Goal: Information Seeking & Learning: Learn about a topic

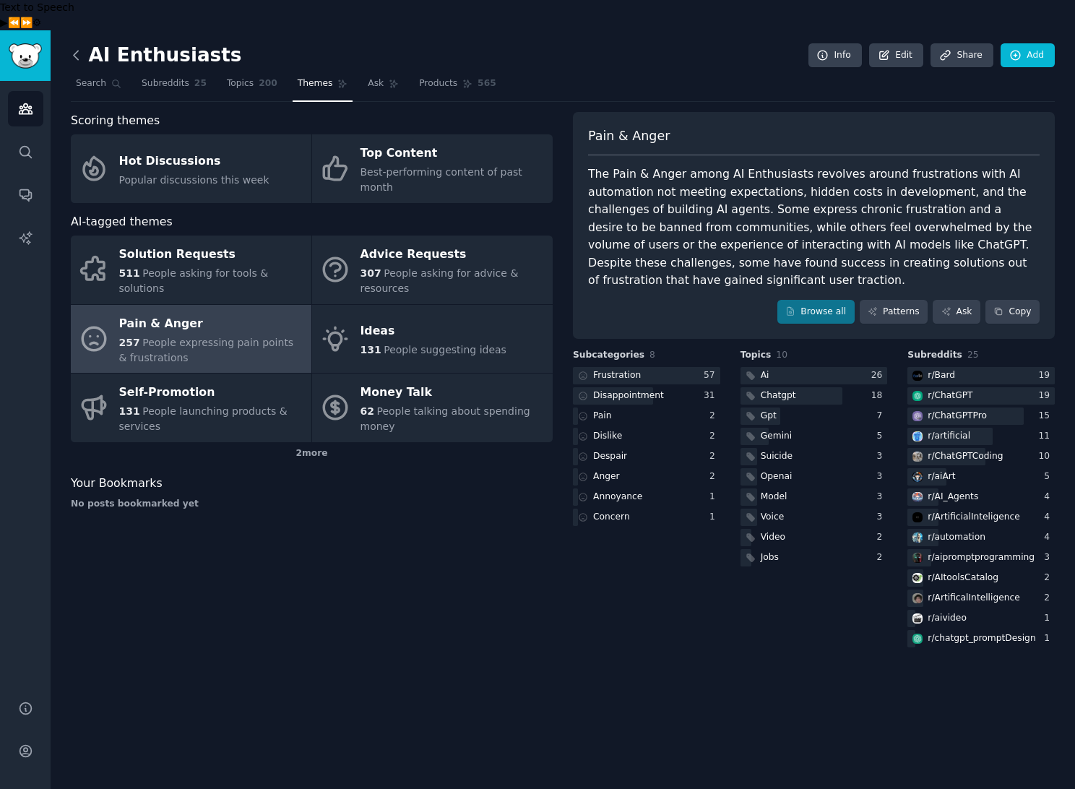
click at [74, 51] on icon at bounding box center [76, 55] width 4 height 9
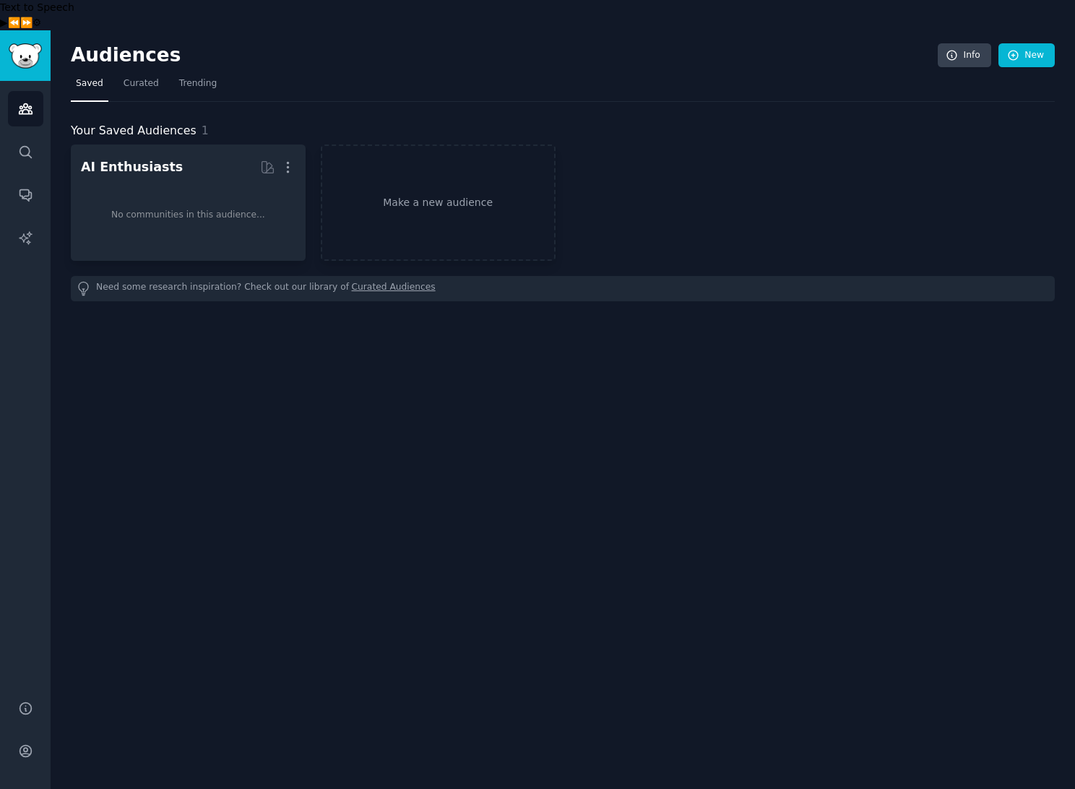
click at [378, 518] on div "Audiences Info New Saved Curated Trending Your Saved Audiences 1 AI Enthusiasts…" at bounding box center [563, 424] width 1024 height 789
click at [451, 489] on div "Audiences Info New Saved Curated Trending Your Saved Audiences 1 AI Enthusiasts…" at bounding box center [563, 424] width 1024 height 789
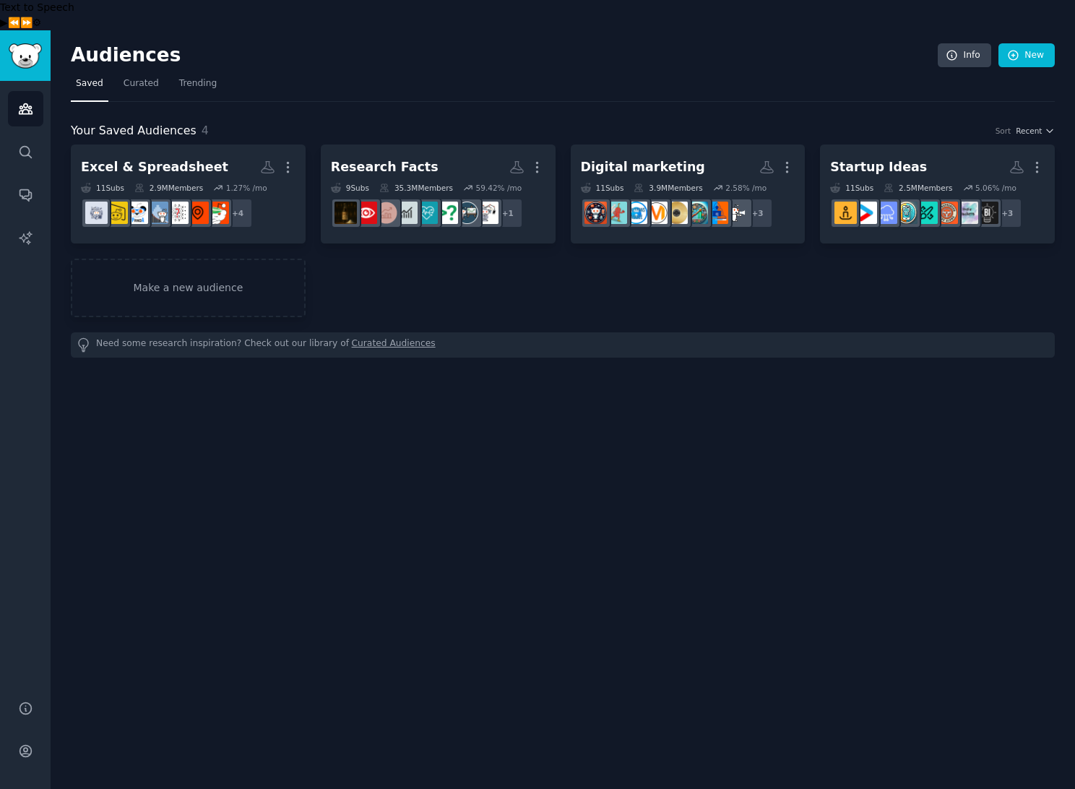
click at [476, 264] on div "Excel & Spreadsheet More 11 Sub s 2.9M Members 1.27 % /mo + 4 Research Facts Mo…" at bounding box center [563, 230] width 984 height 173
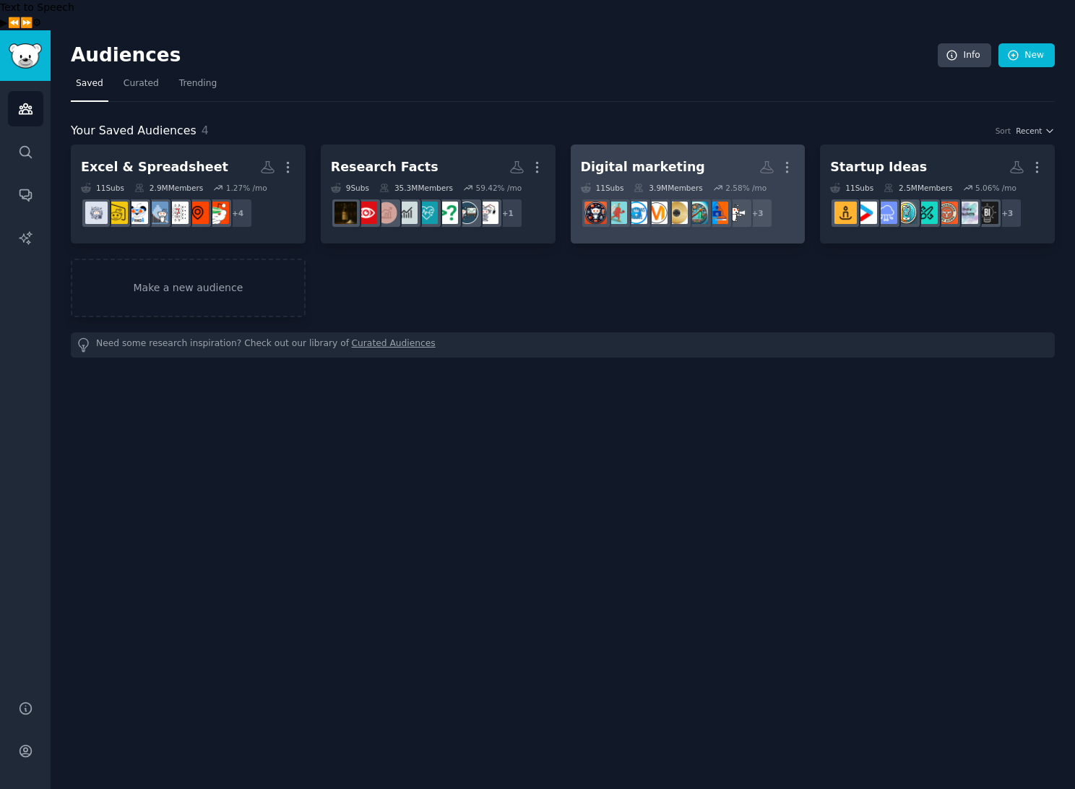
click at [724, 155] on h2 "Digital marketing More" at bounding box center [688, 167] width 214 height 25
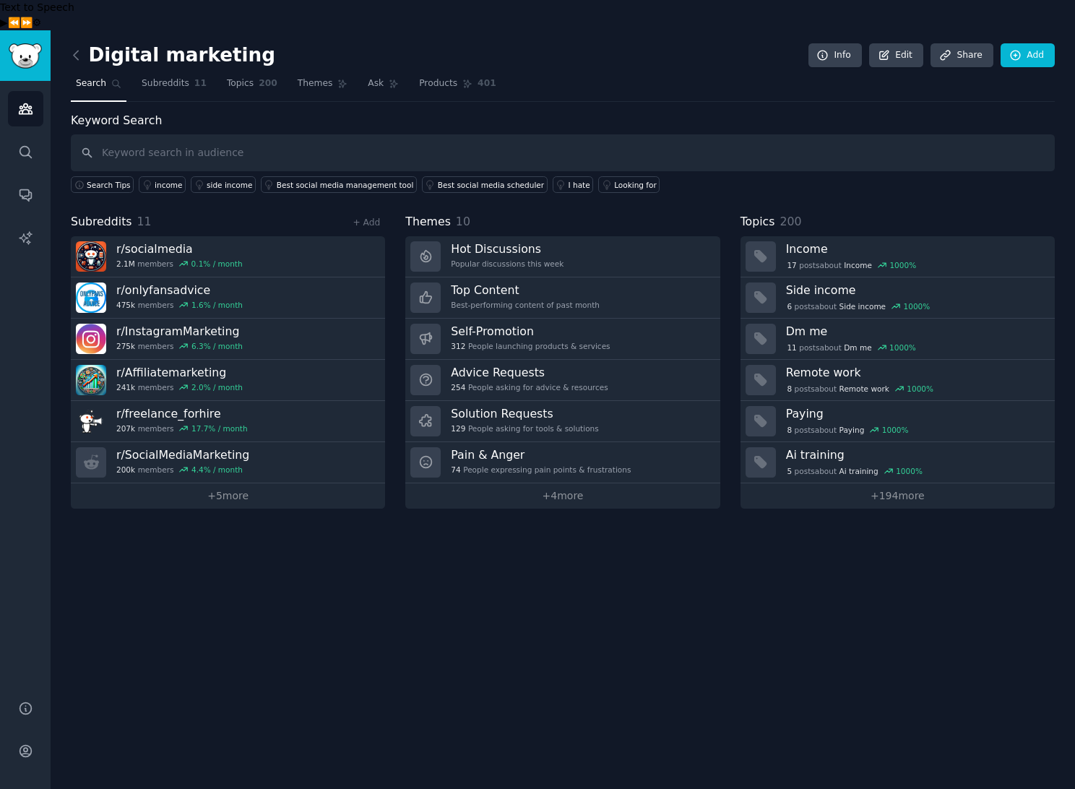
click at [849, 649] on div "Digital marketing Info Edit Share Add Search Subreddits 11 Topics 200 Themes As…" at bounding box center [563, 424] width 1024 height 789
click at [579, 483] on link "+ 4 more" at bounding box center [562, 495] width 314 height 25
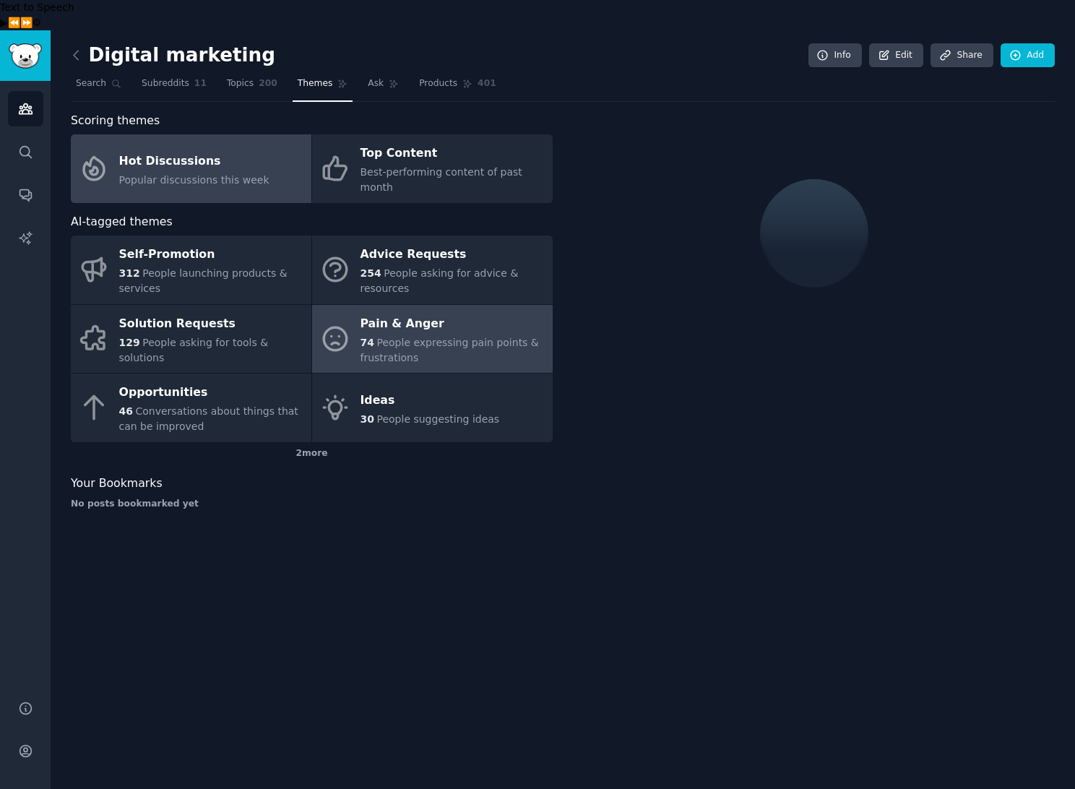
click at [425, 337] on span "People expressing pain points & frustrations" at bounding box center [449, 350] width 178 height 27
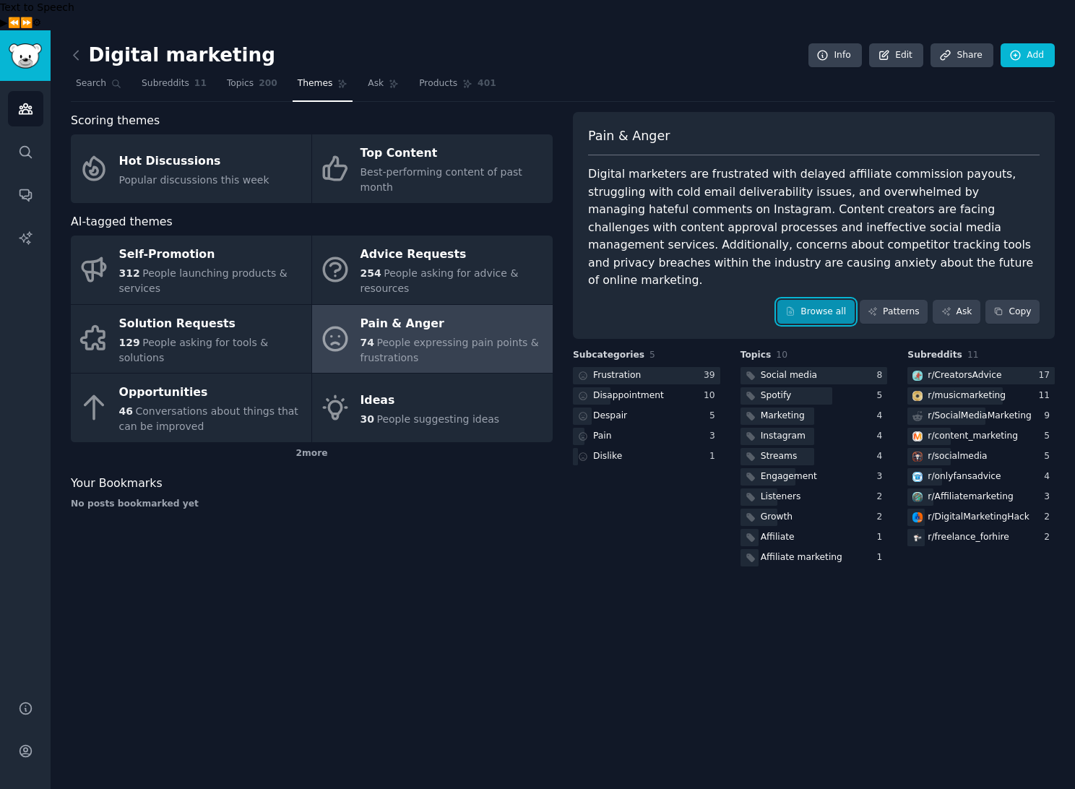
click at [828, 300] on link "Browse all" at bounding box center [815, 312] width 77 height 25
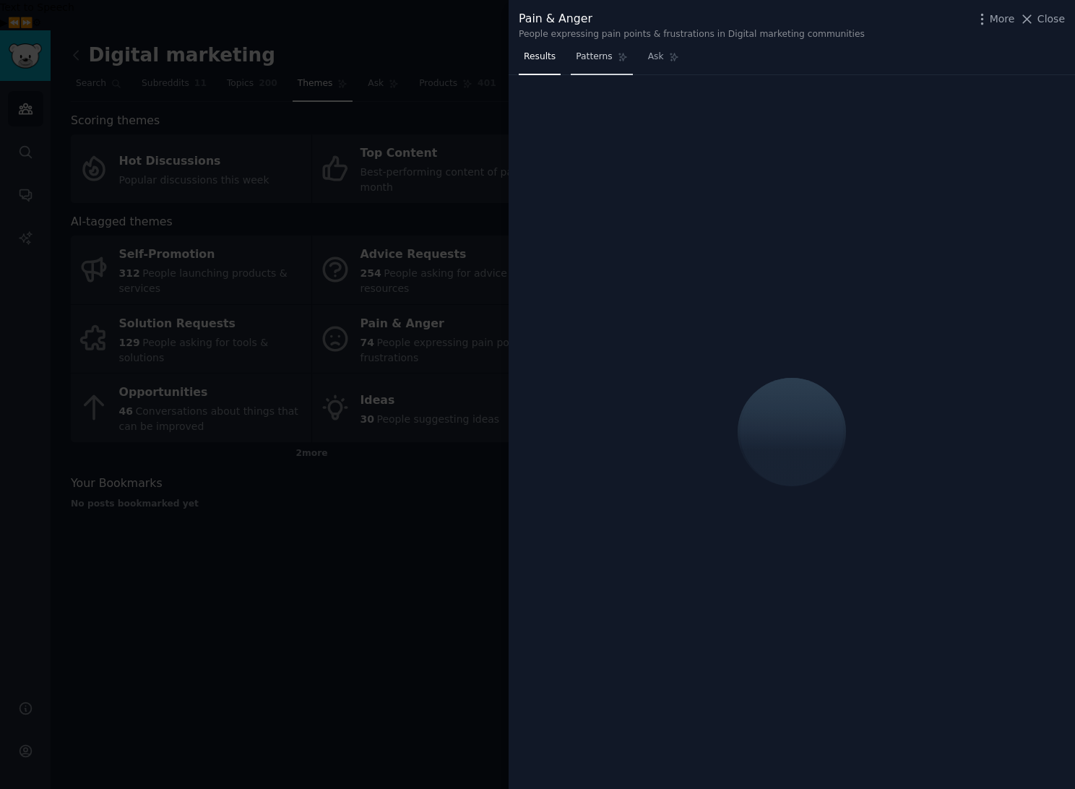
click at [602, 56] on span "Patterns" at bounding box center [594, 57] width 36 height 13
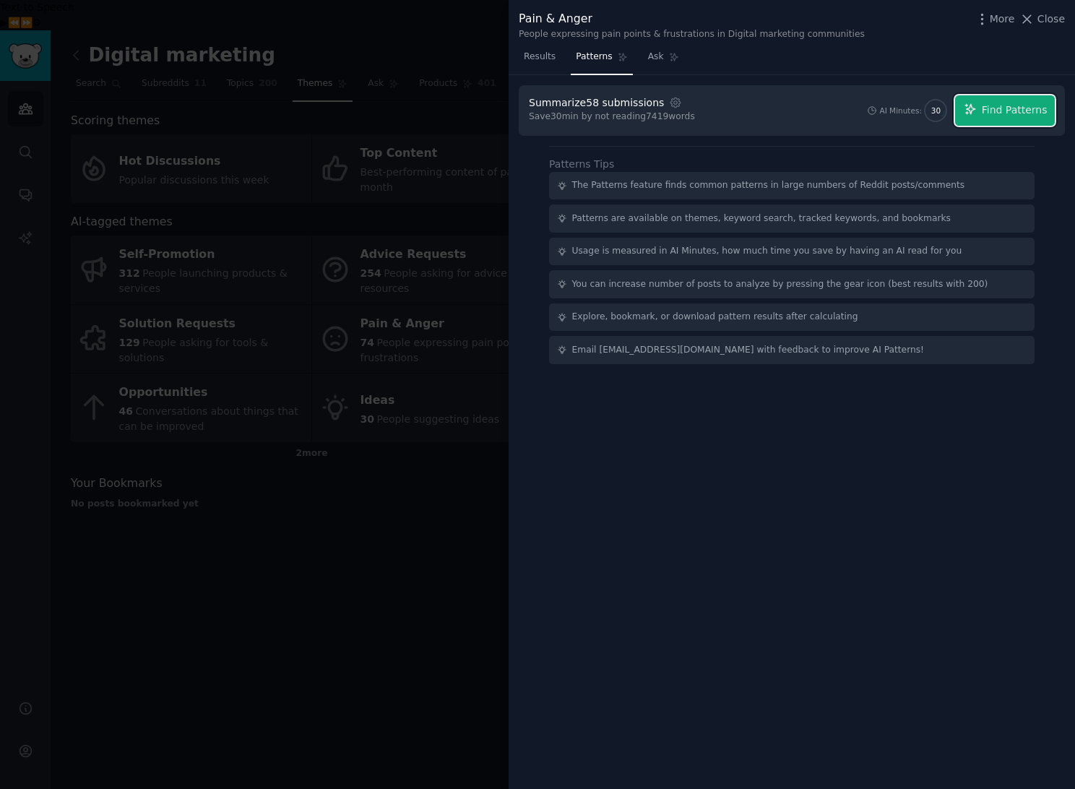
click at [1029, 110] on span "Find Patterns" at bounding box center [1014, 110] width 66 height 15
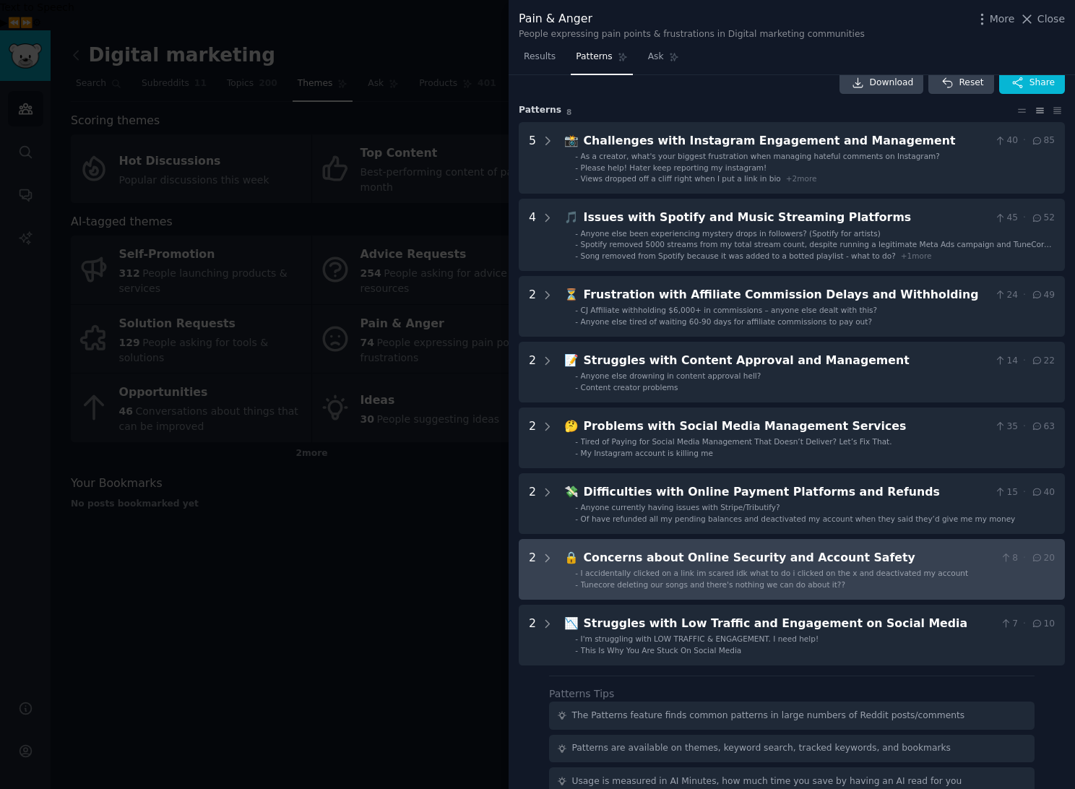
scroll to position [20, 0]
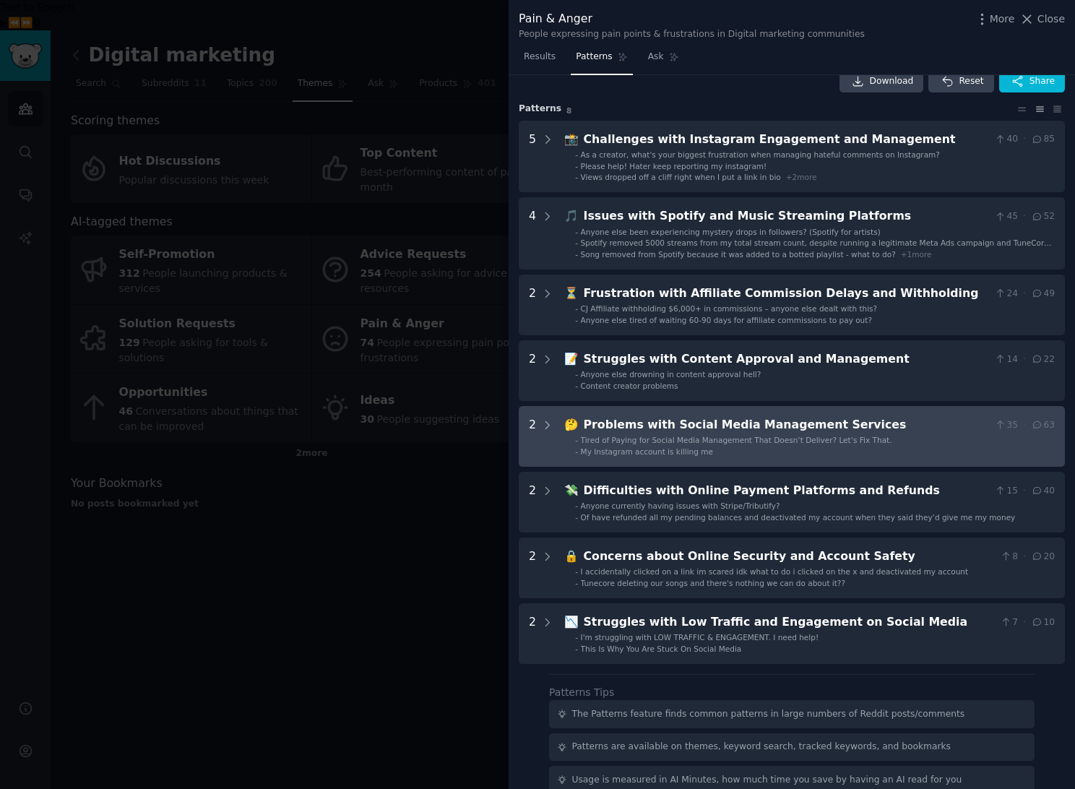
click at [727, 423] on div "Problems with Social Media Management Services" at bounding box center [786, 425] width 405 height 18
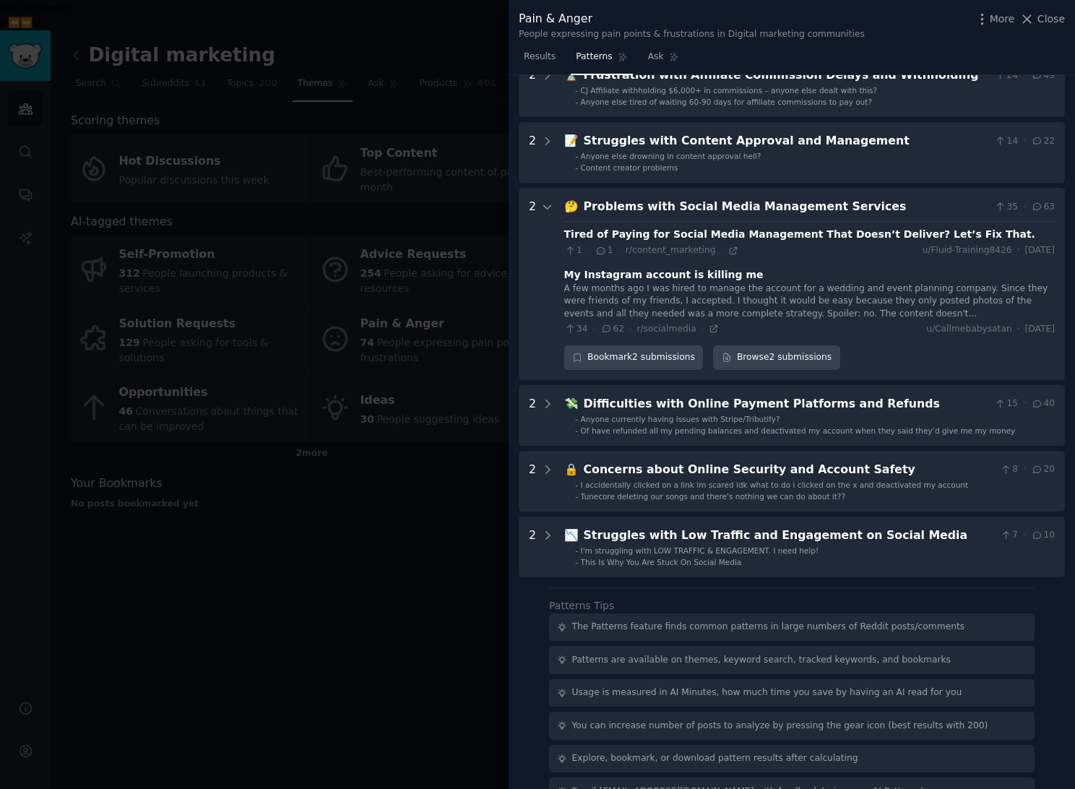
scroll to position [269, 0]
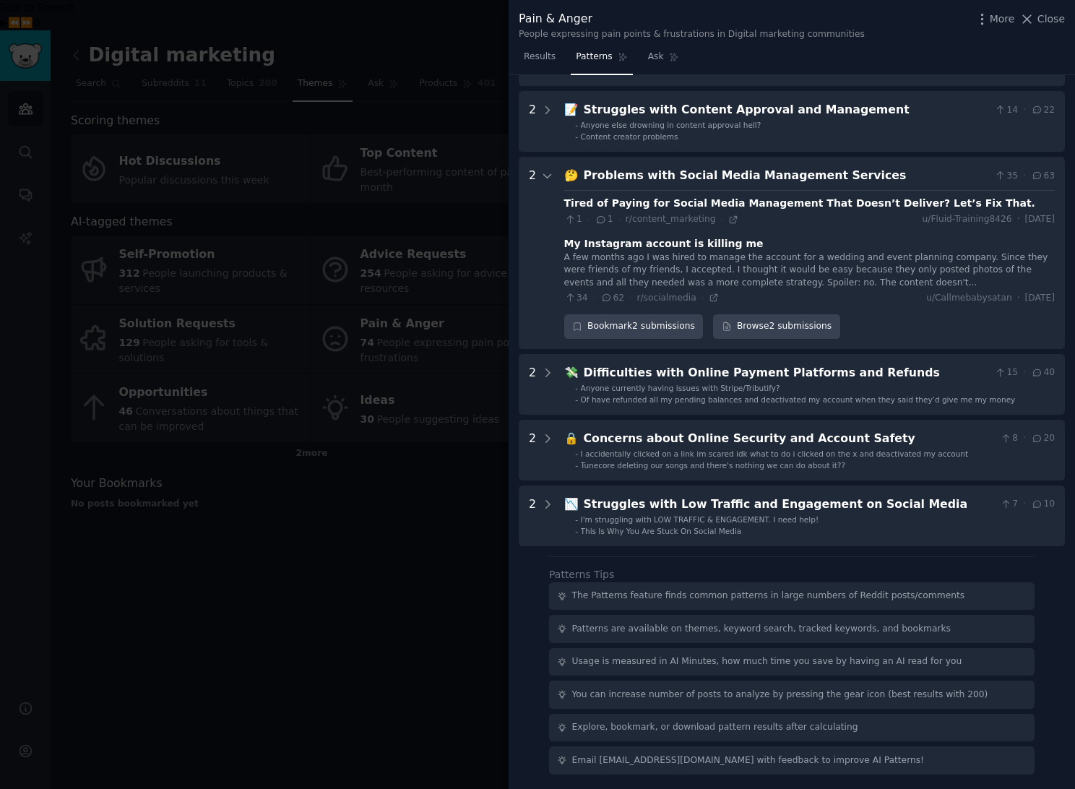
click at [698, 177] on div "Problems with Social Media Management Services" at bounding box center [786, 176] width 405 height 18
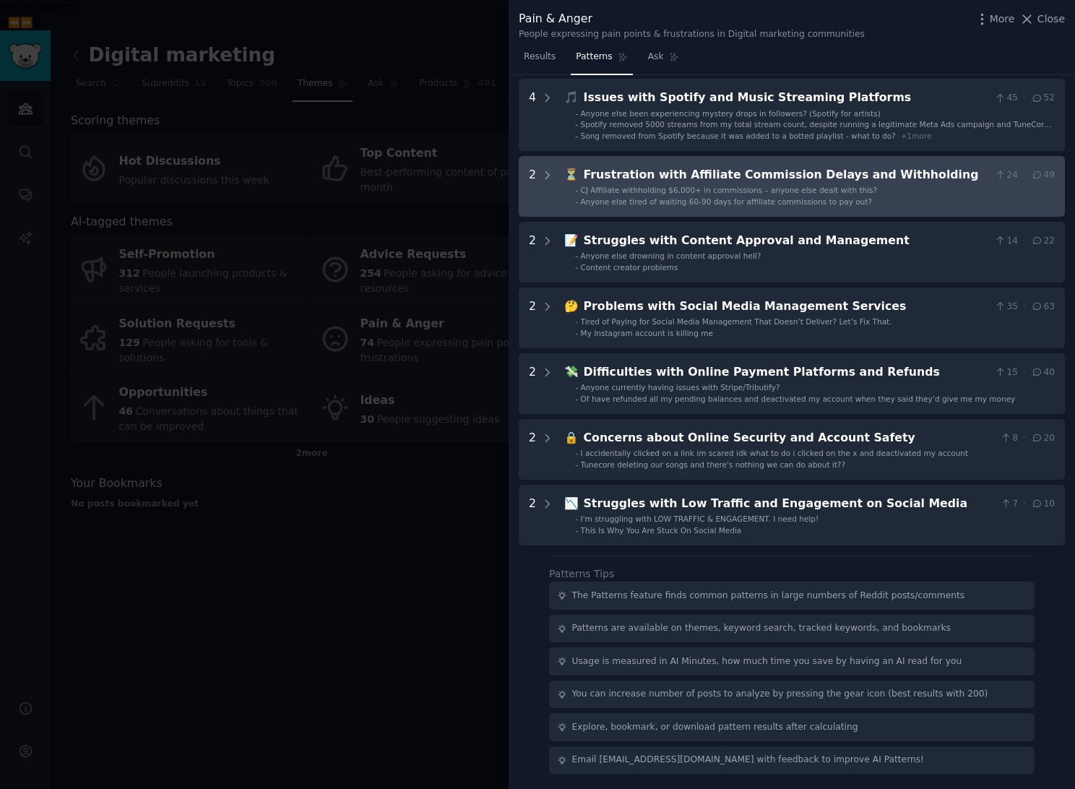
click at [698, 177] on div "Frustration with Affiliate Commission Delays and Withholding" at bounding box center [786, 175] width 405 height 18
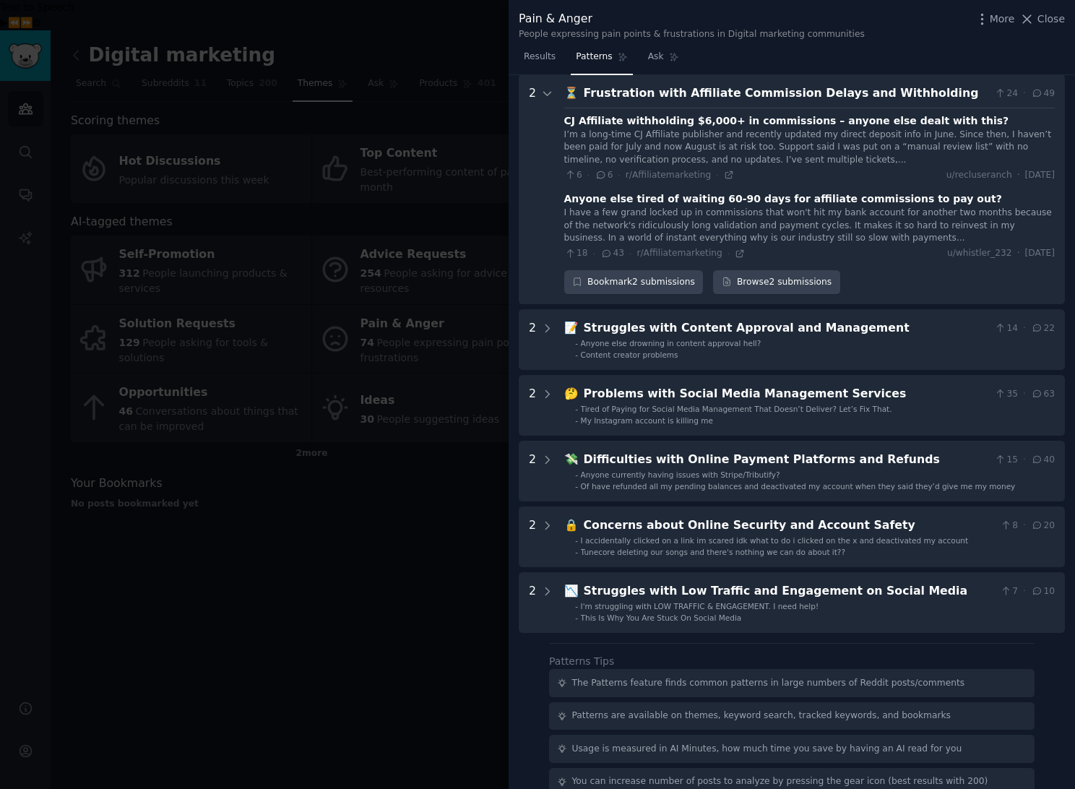
scroll to position [0, 0]
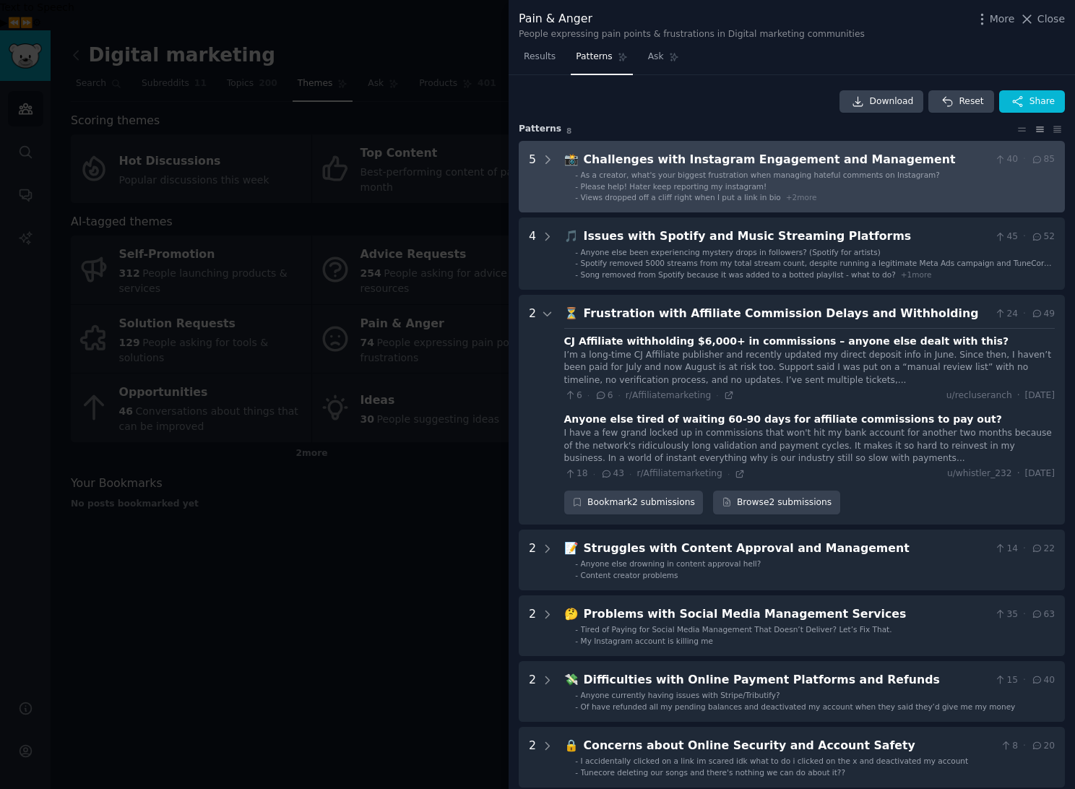
click at [718, 155] on div "Challenges with Instagram Engagement and Management" at bounding box center [786, 160] width 405 height 18
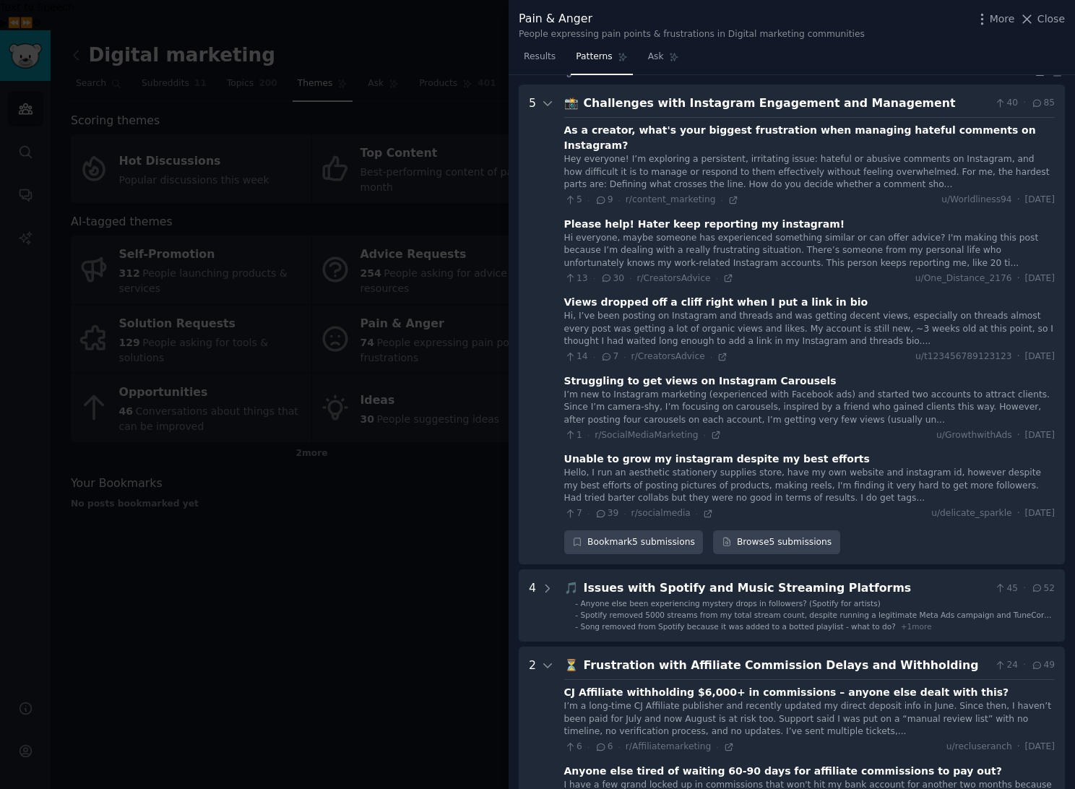
scroll to position [66, 0]
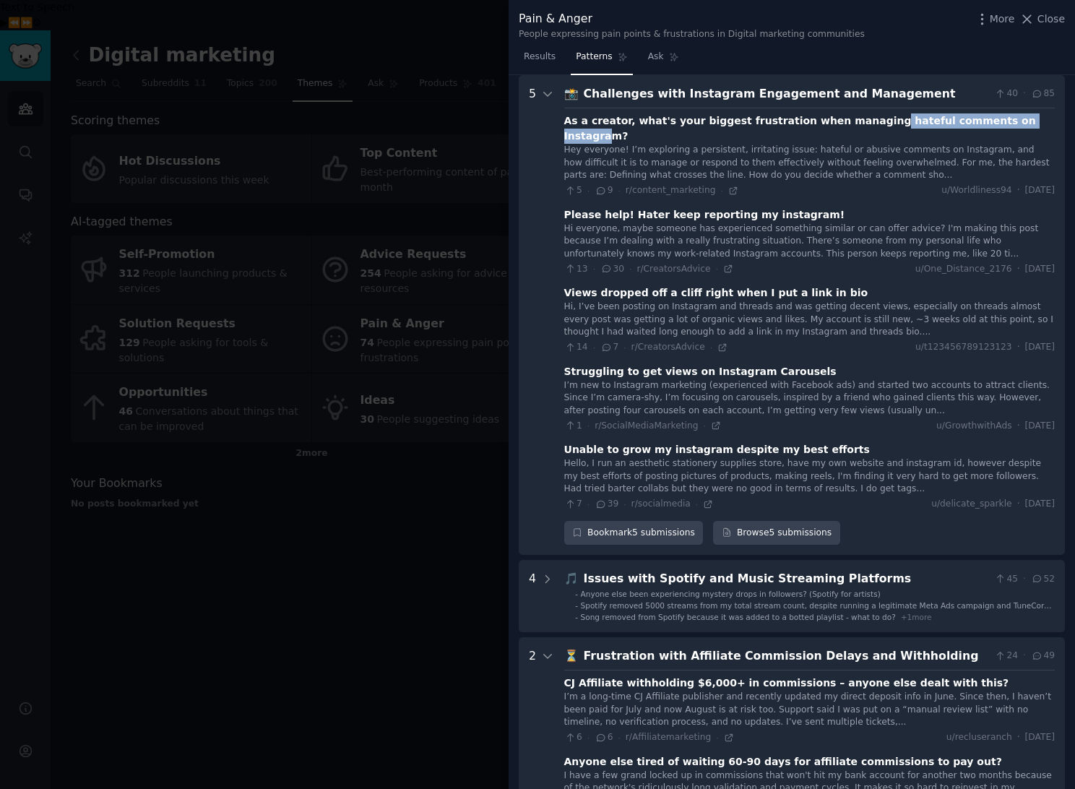
drag, startPoint x: 904, startPoint y: 123, endPoint x: 1010, endPoint y: 127, distance: 105.5
click at [1010, 127] on div "As a creator, what's your biggest frustration when managing hateful comments on…" at bounding box center [809, 128] width 490 height 30
click at [781, 162] on div "Hey everyone! I’m exploring a persistent, irritating issue: hateful or abusive …" at bounding box center [809, 163] width 490 height 38
click at [823, 184] on div "5 · 9 · r/content_marketing · u/Worldliness94 · [DATE]" at bounding box center [809, 190] width 490 height 13
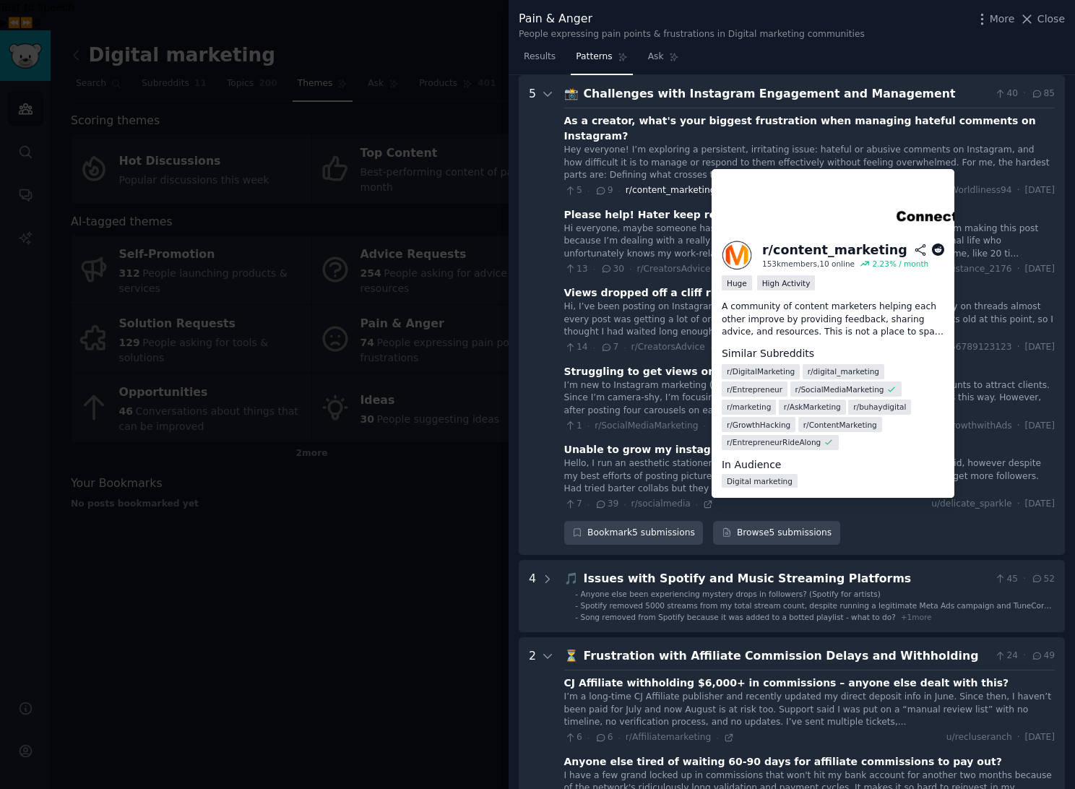
click at [666, 185] on span "r/content_marketing" at bounding box center [670, 190] width 90 height 10
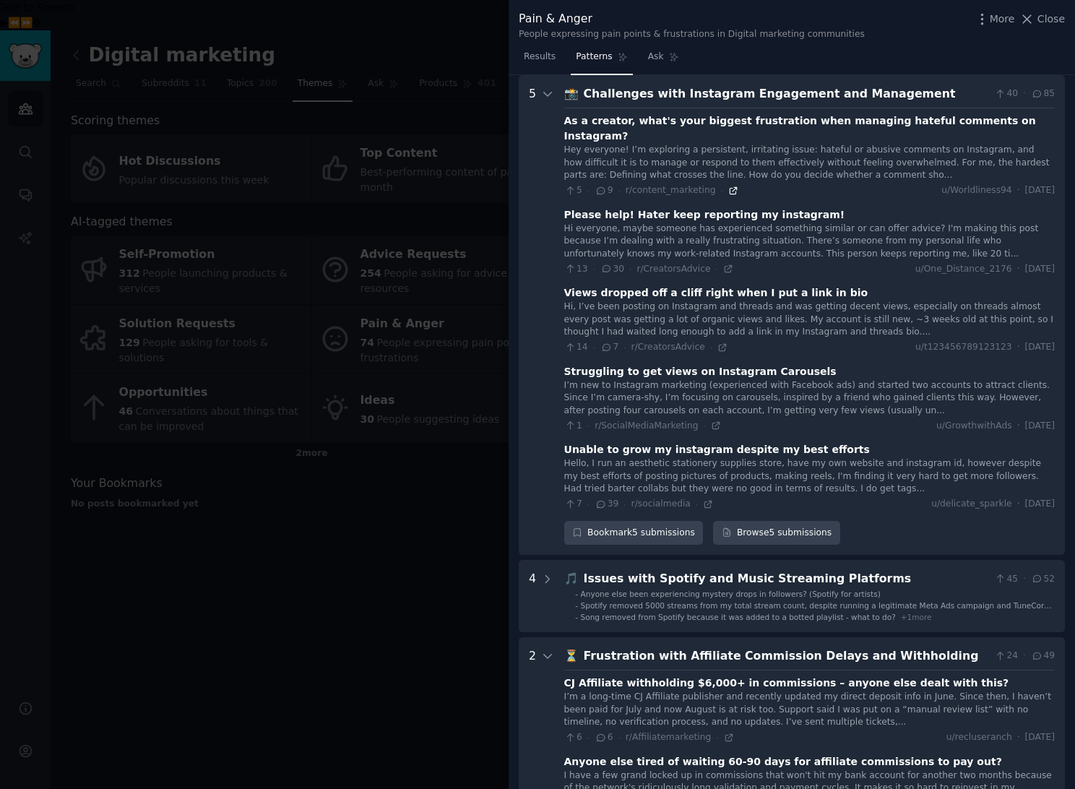
click at [728, 186] on icon at bounding box center [733, 191] width 10 height 10
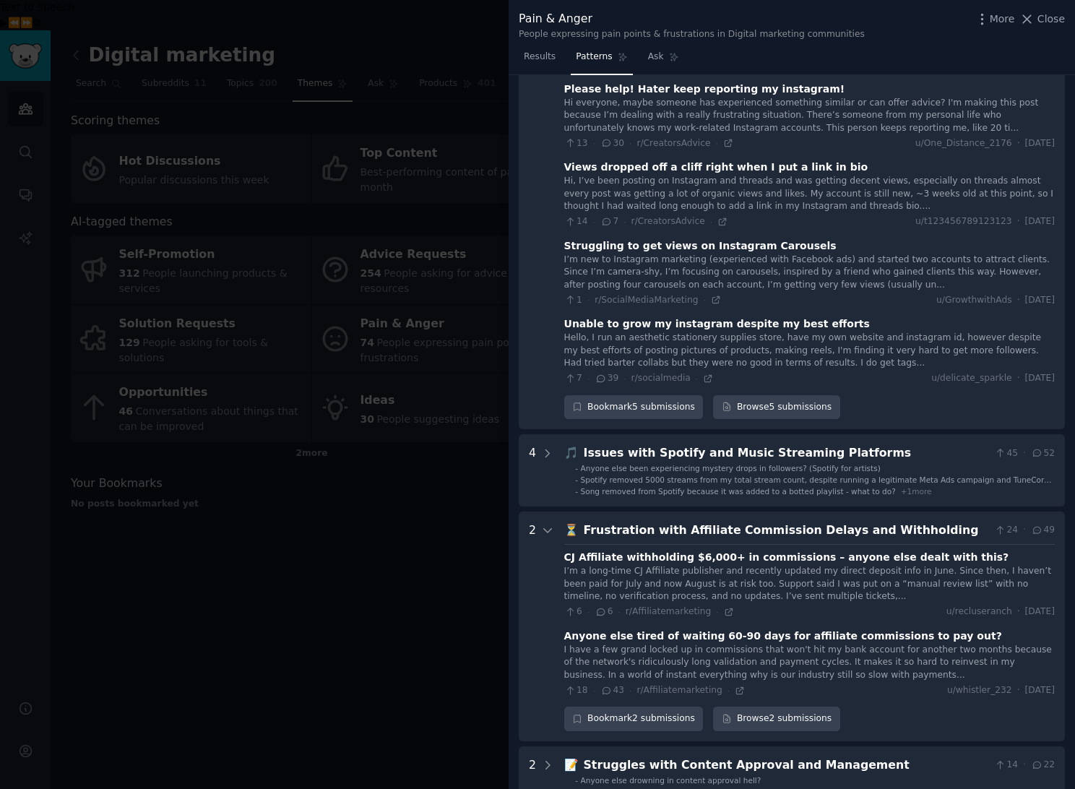
scroll to position [192, 0]
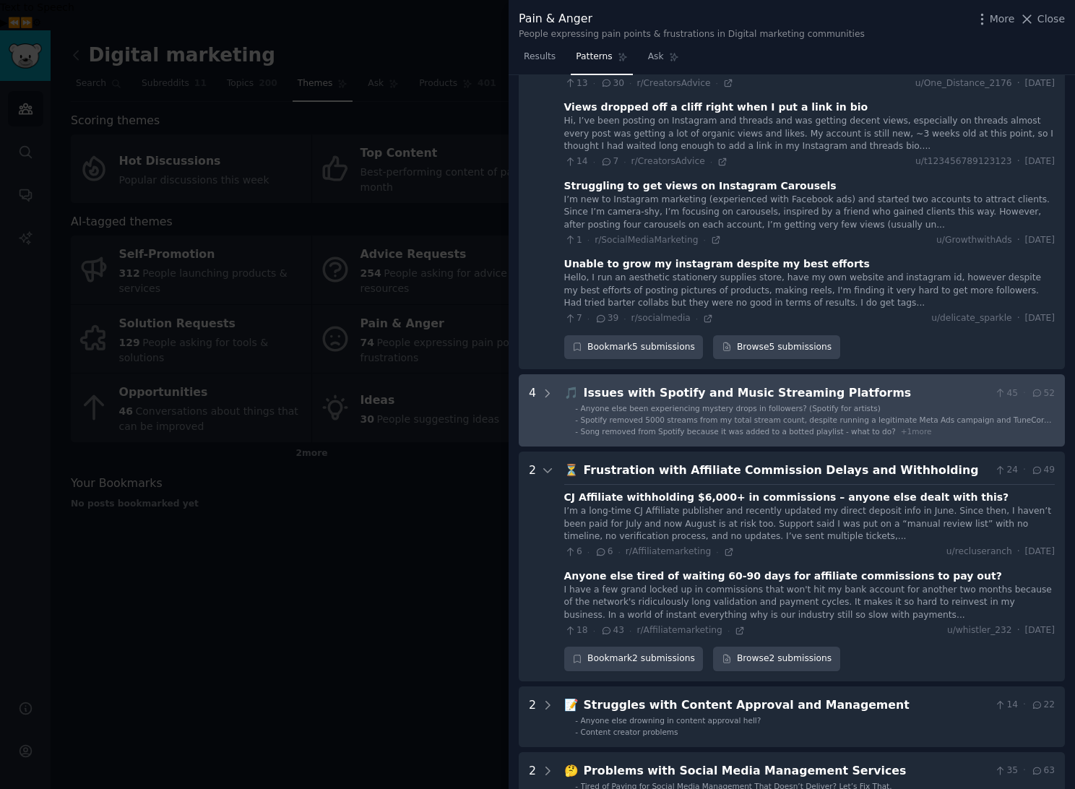
click at [691, 384] on div "Issues with Spotify and Music Streaming Platforms" at bounding box center [786, 393] width 405 height 18
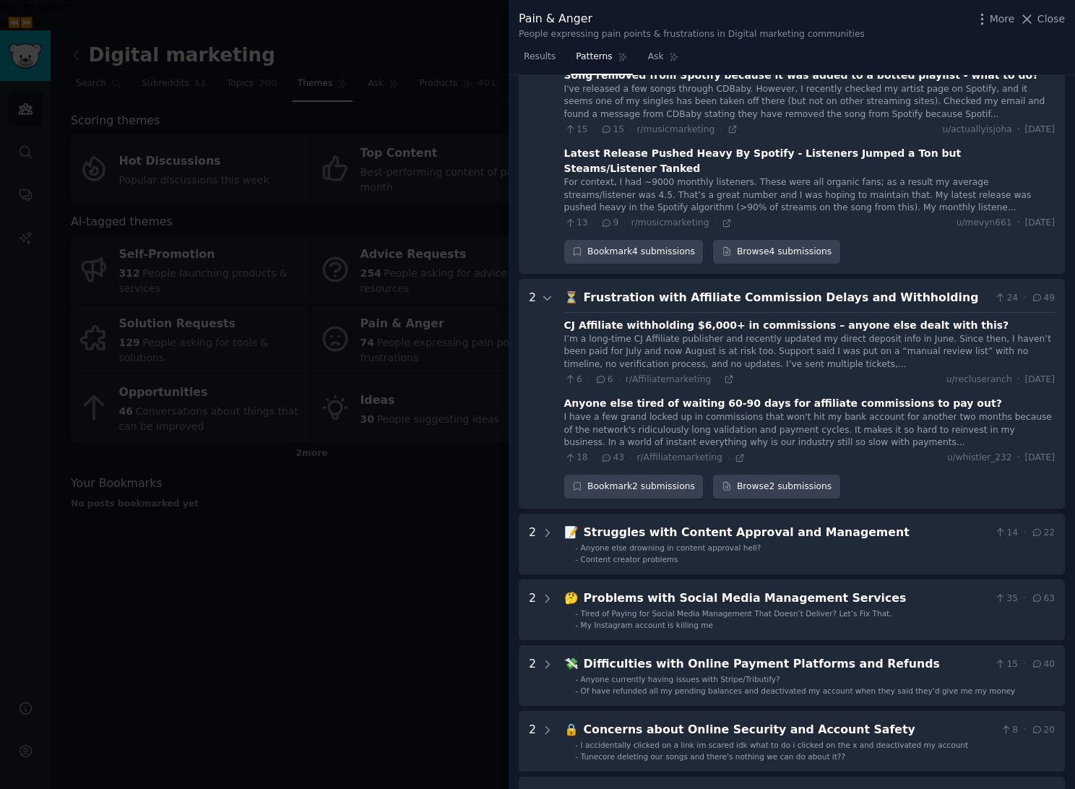
scroll to position [788, 0]
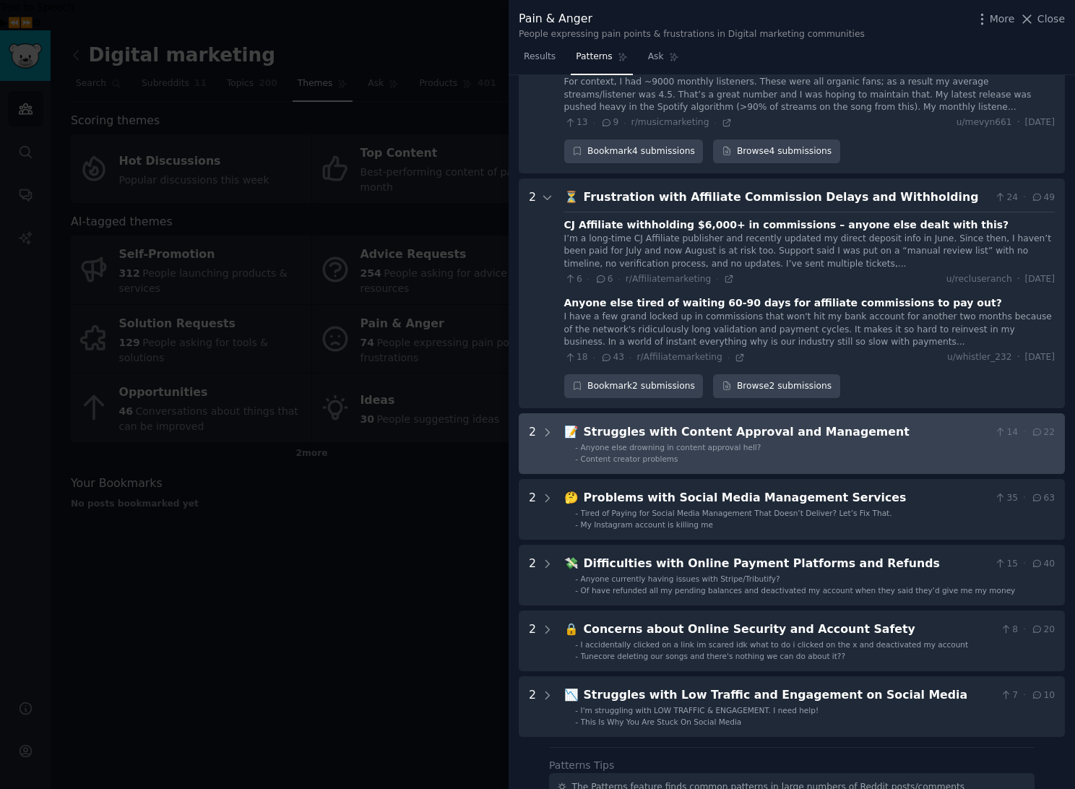
click at [739, 443] on span "Anyone else drowning in content approval hell?" at bounding box center [671, 447] width 181 height 9
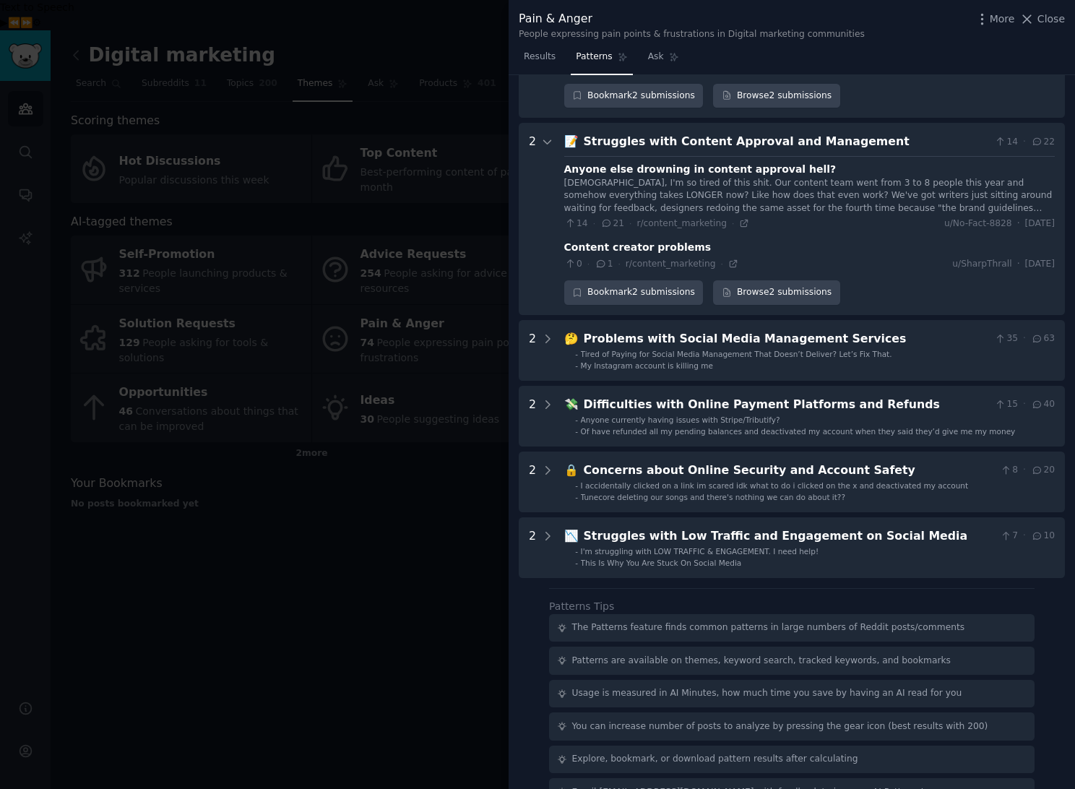
scroll to position [1161, 0]
